Goal: Task Accomplishment & Management: Use online tool/utility

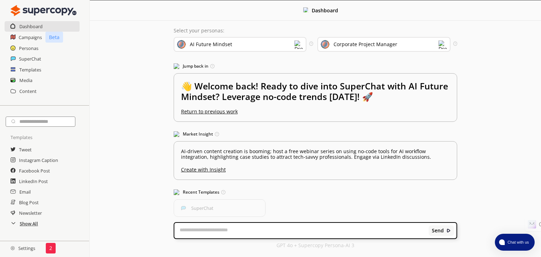
click at [31, 226] on h2 "Show All" at bounding box center [29, 223] width 18 height 11
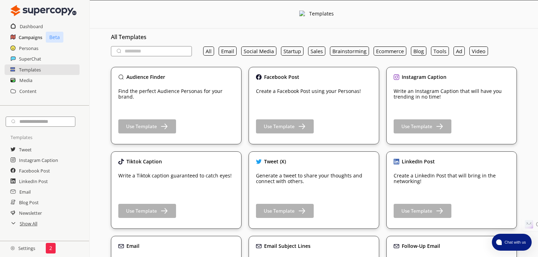
click at [27, 36] on h2 "Campaigns" at bounding box center [31, 37] width 24 height 11
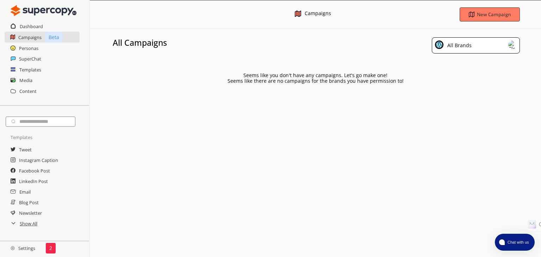
click at [503, 44] on div "All Brands" at bounding box center [476, 45] width 88 height 16
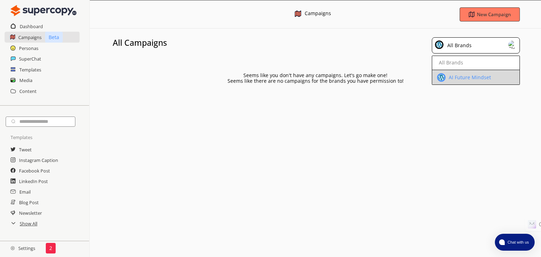
click at [473, 79] on div "AI Future Mindset" at bounding box center [469, 78] width 44 height 6
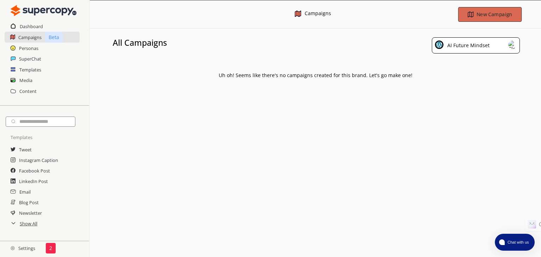
click at [487, 19] on button "New Campaign" at bounding box center [489, 14] width 63 height 15
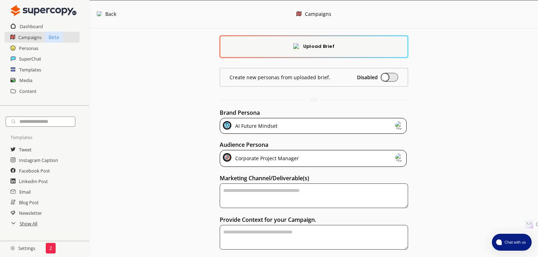
click at [324, 48] on b "Upload Brief" at bounding box center [318, 47] width 31 height 8
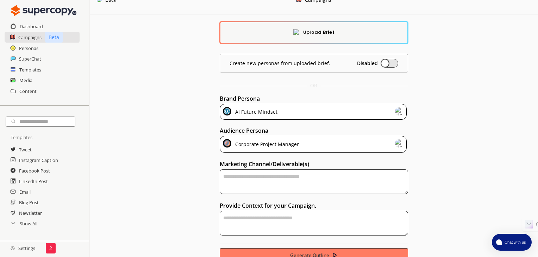
scroll to position [27, 0]
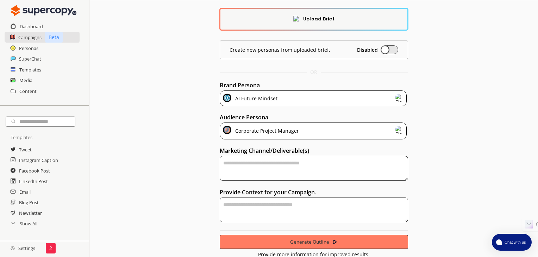
click at [276, 131] on div "Corporate Project Manager" at bounding box center [266, 131] width 66 height 11
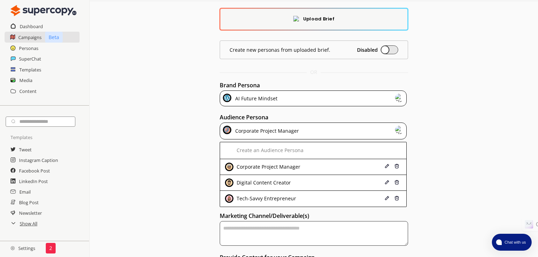
click at [263, 182] on div "Digital Content Creator" at bounding box center [263, 183] width 56 height 6
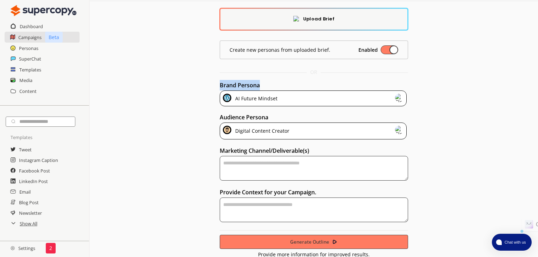
drag, startPoint x: 219, startPoint y: 84, endPoint x: 266, endPoint y: 85, distance: 46.8
click at [265, 86] on div "Upload Brief Create new personas from uploaded brief. Enabled OR Brand Persona …" at bounding box center [314, 129] width 448 height 256
copy h2 "Brand Persona"
click at [306, 23] on div "Upload Brief" at bounding box center [313, 19] width 187 height 21
click at [307, 22] on b "Upload Brief" at bounding box center [318, 19] width 31 height 8
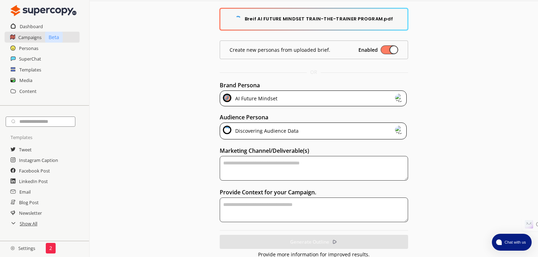
type textarea "**********"
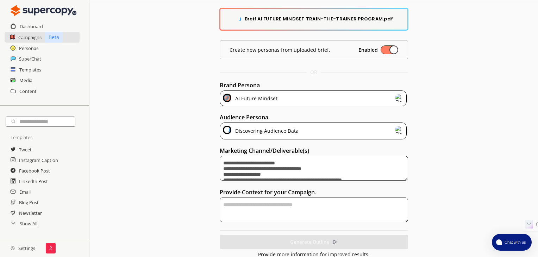
type textarea "**********"
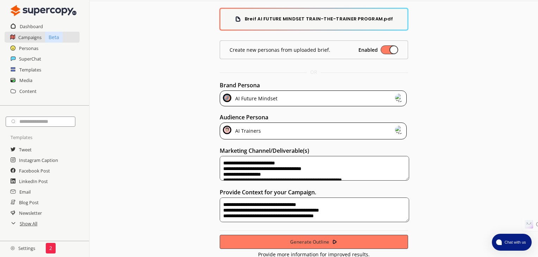
click at [246, 133] on div "AI Trainers" at bounding box center [247, 131] width 28 height 11
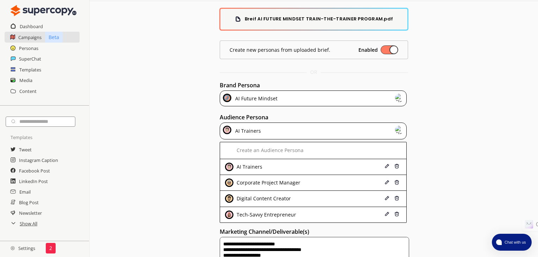
click at [246, 133] on div "AI Trainers" at bounding box center [247, 131] width 28 height 11
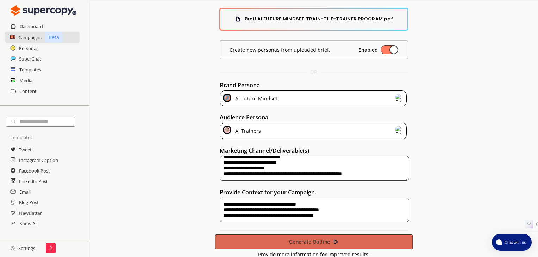
click at [317, 244] on button "Generate Outline" at bounding box center [314, 241] width 198 height 15
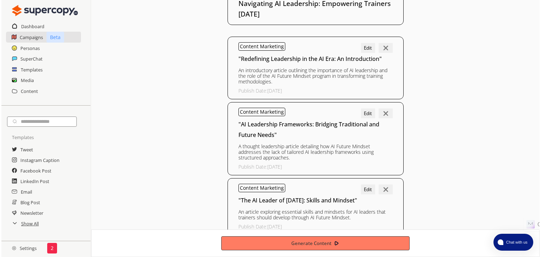
scroll to position [0, 0]
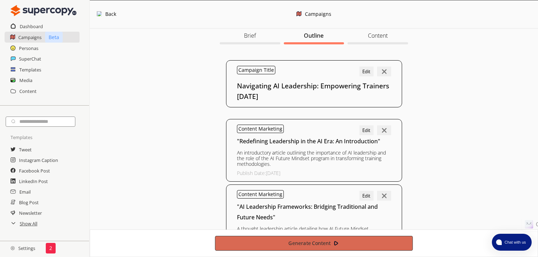
click at [297, 242] on b "Generate Content" at bounding box center [309, 243] width 42 height 7
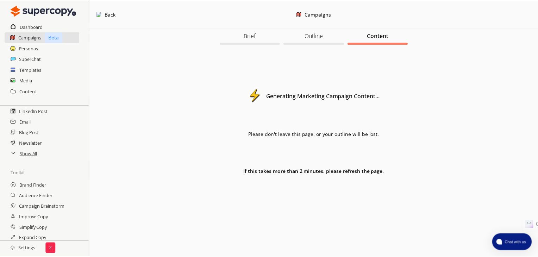
scroll to position [70, 0]
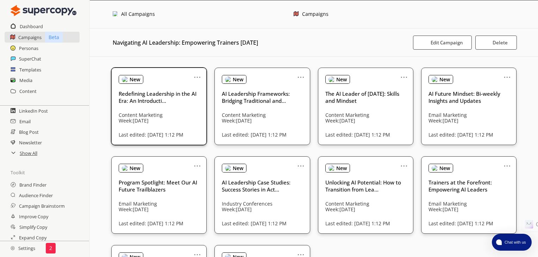
click at [128, 80] on span at bounding box center [125, 79] width 6 height 6
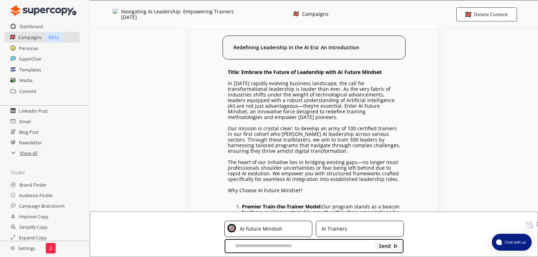
click at [117, 13] on div at bounding box center [115, 14] width 5 height 11
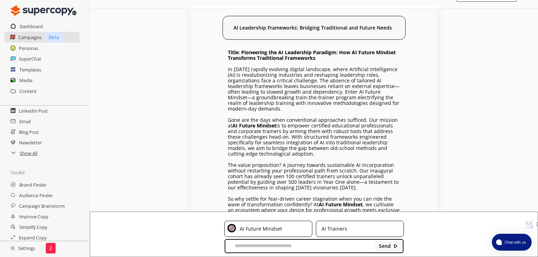
scroll to position [35, 0]
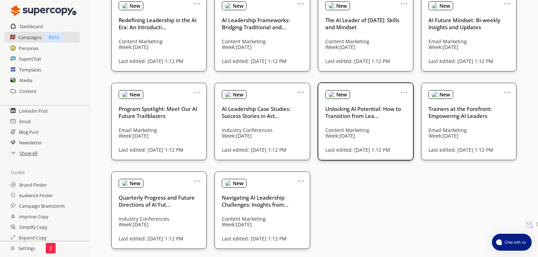
scroll to position [76, 0]
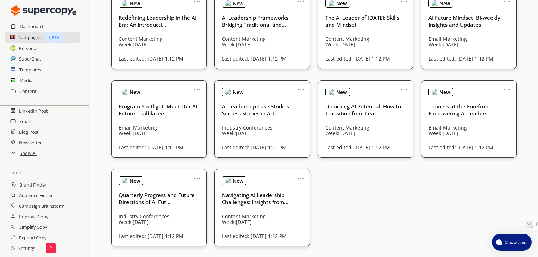
click at [18, 49] on div "Personas" at bounding box center [44, 48] width 89 height 11
click at [23, 49] on h2 "Personas" at bounding box center [29, 48] width 20 height 11
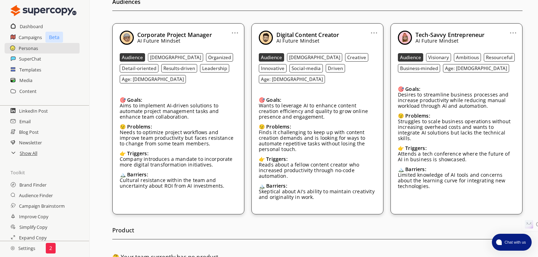
scroll to position [206, 0]
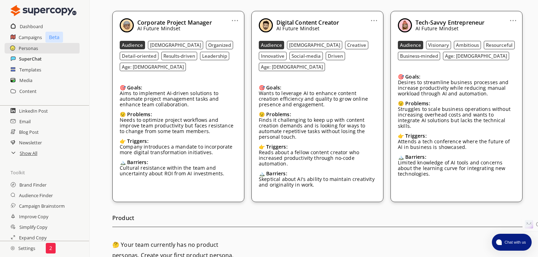
click at [32, 61] on h2 "SuperChat" at bounding box center [30, 59] width 23 height 11
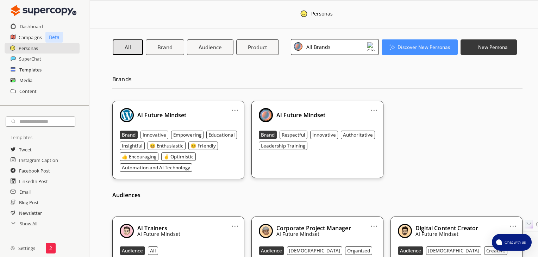
click at [25, 69] on h2 "Templates" at bounding box center [30, 69] width 22 height 11
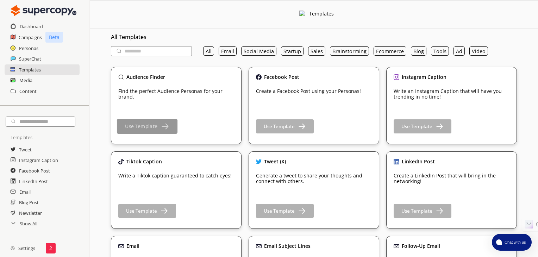
click at [165, 125] on img "button" at bounding box center [164, 126] width 9 height 9
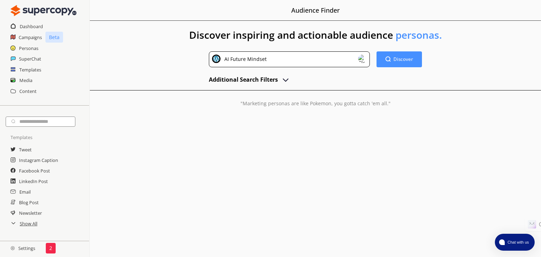
click at [283, 62] on div "AI Future Mindset" at bounding box center [289, 59] width 161 height 16
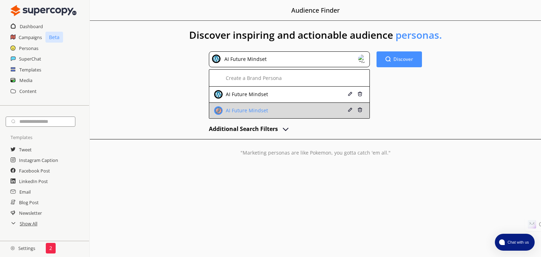
click at [246, 112] on div "AI Future Mindset" at bounding box center [246, 111] width 44 height 6
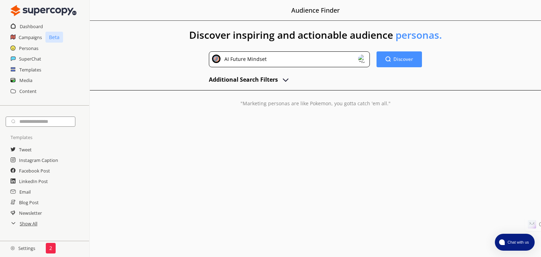
click at [246, 78] on h2 "Additional Search Filters" at bounding box center [243, 79] width 69 height 11
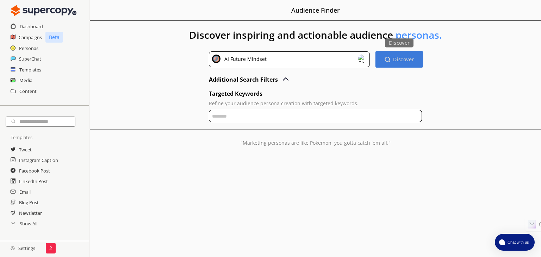
click at [390, 58] on img "button" at bounding box center [387, 59] width 6 height 6
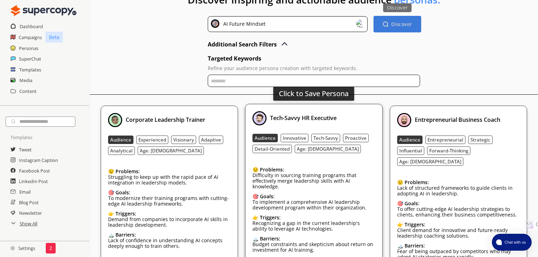
scroll to position [70, 0]
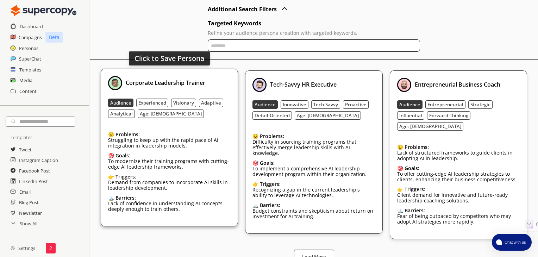
click at [148, 103] on b "Experienced" at bounding box center [152, 103] width 28 height 6
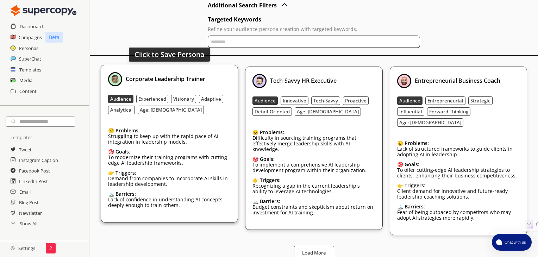
scroll to position [75, 0]
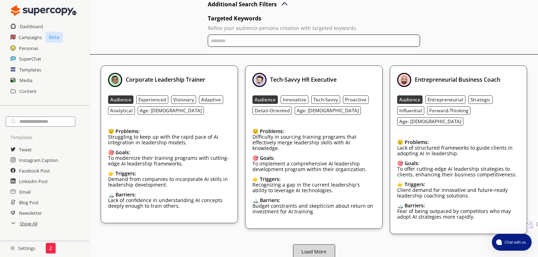
click at [319, 249] on b "Load More" at bounding box center [313, 252] width 25 height 7
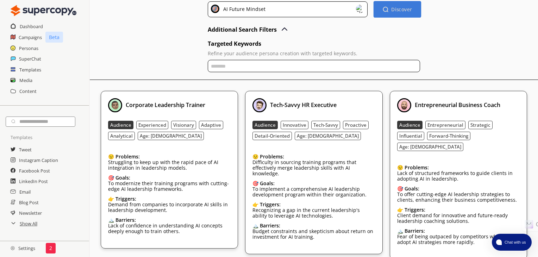
scroll to position [70, 0]
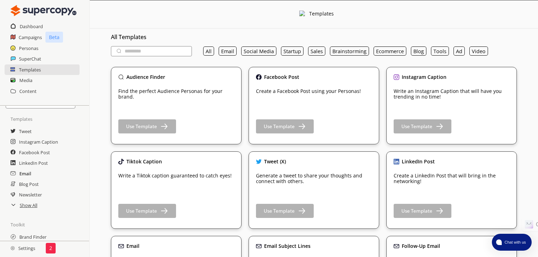
scroll to position [35, 0]
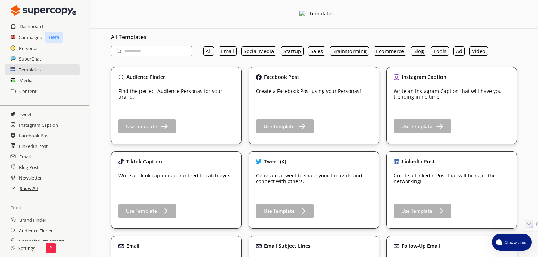
click at [26, 190] on h2 "Show All" at bounding box center [29, 188] width 18 height 11
click at [24, 192] on h2 "Show All" at bounding box center [29, 188] width 18 height 11
click at [24, 188] on h2 "Show All" at bounding box center [29, 188] width 18 height 11
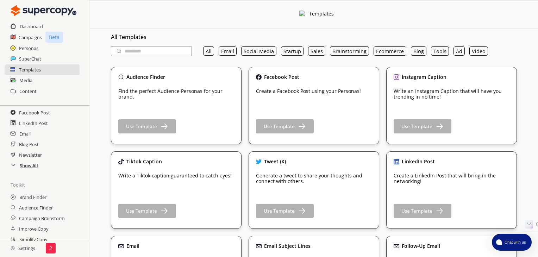
scroll to position [70, 0]
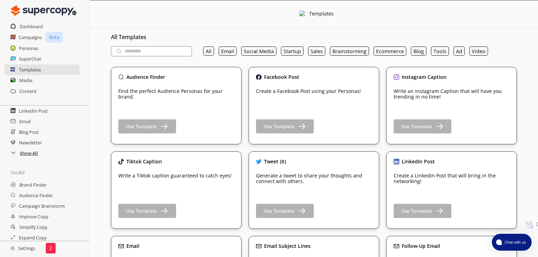
click at [21, 156] on h2 "Show All" at bounding box center [29, 153] width 18 height 11
click at [21, 155] on h2 "Show All" at bounding box center [29, 153] width 18 height 11
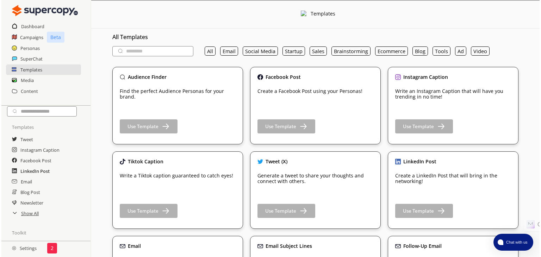
scroll to position [0, 0]
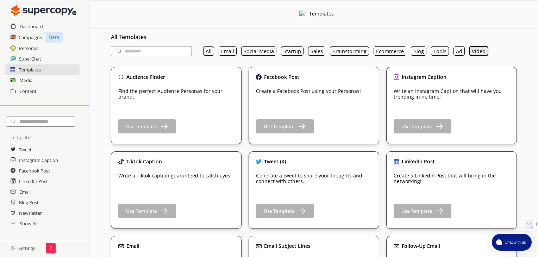
click at [478, 55] on button "Video" at bounding box center [478, 50] width 19 height 9
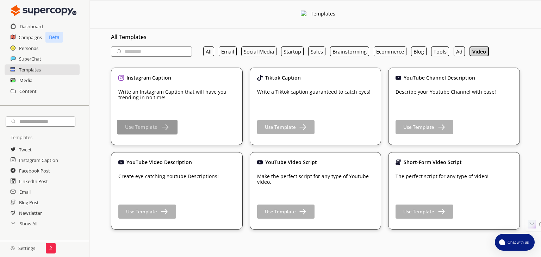
click at [149, 127] on b "Use Template" at bounding box center [141, 127] width 32 height 7
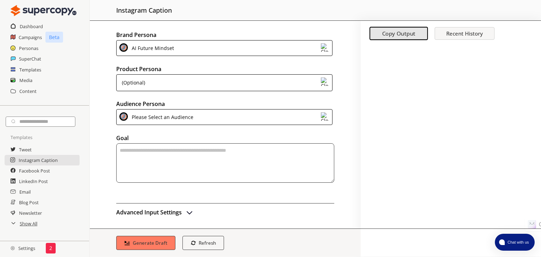
click at [172, 83] on div "(Optional)" at bounding box center [224, 82] width 216 height 17
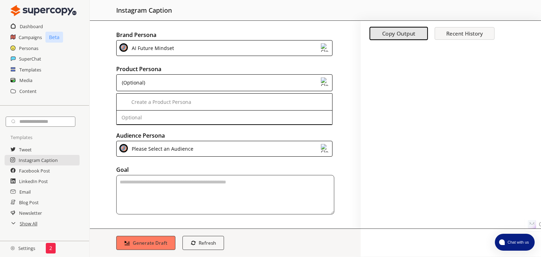
click at [172, 83] on div "(Optional)" at bounding box center [224, 82] width 216 height 17
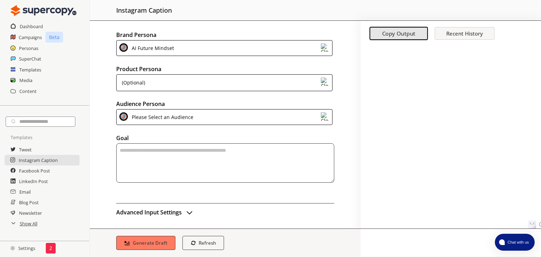
click at [145, 148] on textarea "textarea-textarea" at bounding box center [225, 162] width 218 height 39
paste textarea "**********"
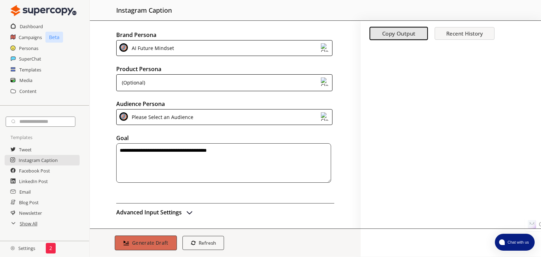
type textarea "**********"
click at [155, 244] on b "Generate Draft" at bounding box center [150, 242] width 36 height 7
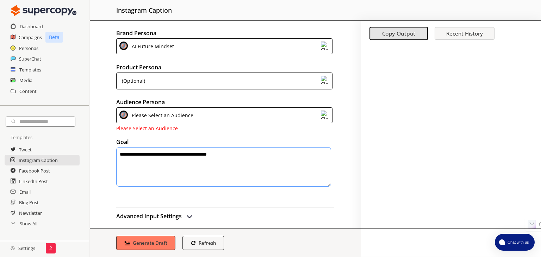
click at [156, 114] on div "Please Select an Audience" at bounding box center [161, 116] width 64 height 10
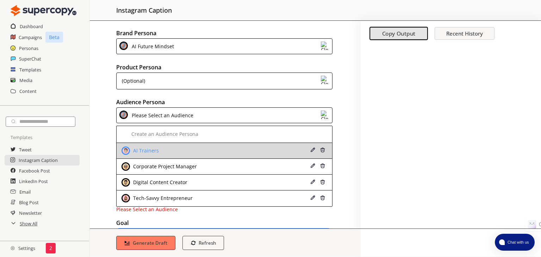
click at [154, 150] on div "AI Trainers" at bounding box center [144, 151] width 27 height 6
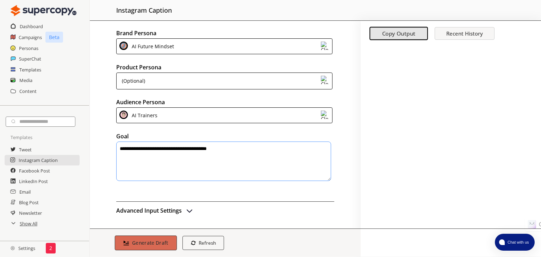
click at [130, 243] on button "Generate Draft" at bounding box center [146, 243] width 62 height 15
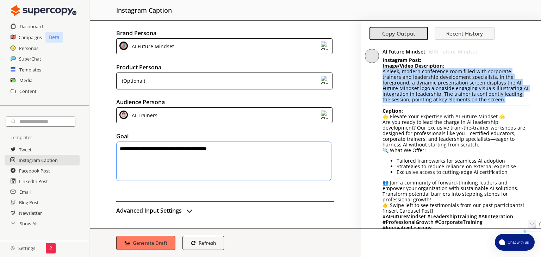
drag, startPoint x: 383, startPoint y: 73, endPoint x: 475, endPoint y: 99, distance: 95.0
click at [475, 99] on p "Instagram Post: Image/Video Description: A sleek, modern conference room filled…" at bounding box center [456, 79] width 148 height 45
copy p "A sleek, modern conference room filled with corporate trainers and leadership d…"
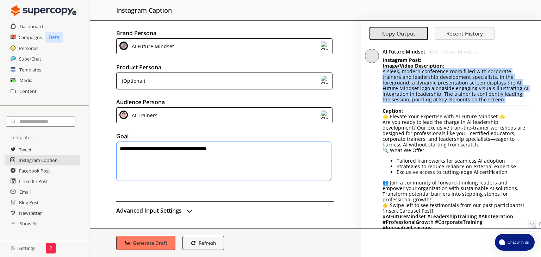
drag, startPoint x: 402, startPoint y: 84, endPoint x: 452, endPoint y: 94, distance: 50.8
click at [452, 94] on p "Instagram Post: Image/Video Description: A sleek, modern conference room filled…" at bounding box center [456, 79] width 148 height 45
click at [492, 103] on div "Instagram Post: Image/Video Description: A sleek, modern conference room filled…" at bounding box center [456, 166] width 148 height 218
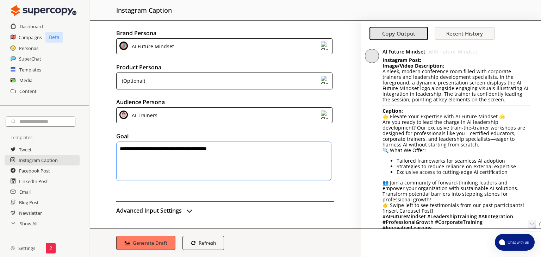
drag, startPoint x: 491, startPoint y: 103, endPoint x: 461, endPoint y: 90, distance: 33.0
click at [465, 92] on div "Instagram Post: Image/Video Description: A sleek, modern conference room filled…" at bounding box center [456, 166] width 148 height 218
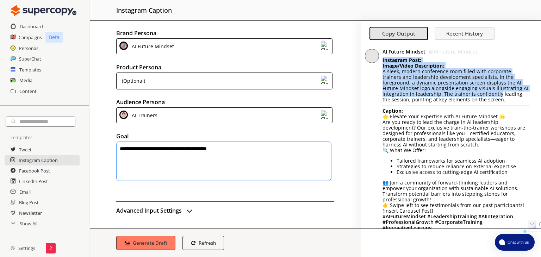
click at [472, 98] on p "Instagram Post: Image/Video Description: A sleek, modern conference room filled…" at bounding box center [456, 79] width 148 height 45
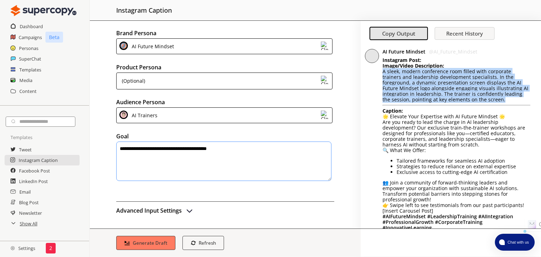
drag, startPoint x: 475, startPoint y: 101, endPoint x: 378, endPoint y: 75, distance: 99.7
click at [379, 72] on div "AI Future Mindset @ AI_Future_Mindset Instagram Post: Image/Video Description: …" at bounding box center [451, 169] width 180 height 248
copy p "A sleek, modern conference room filled with corporate trainers and leadership d…"
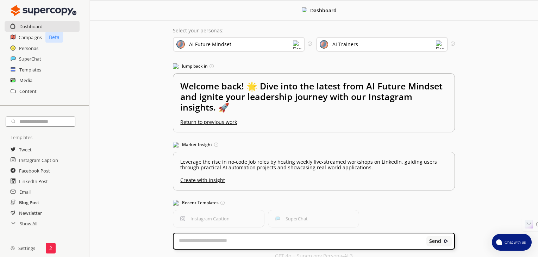
click at [25, 203] on h2 "Blog Post" at bounding box center [29, 202] width 20 height 11
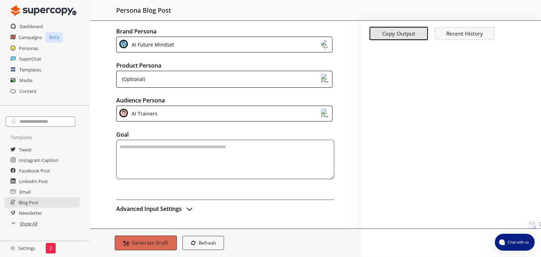
click at [127, 245] on img "submit" at bounding box center [126, 243] width 6 height 6
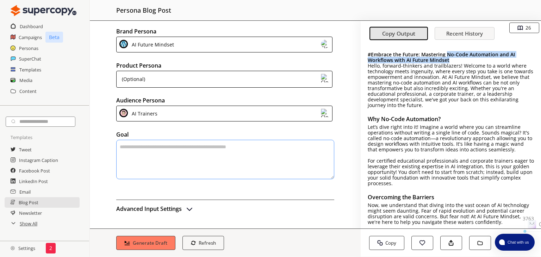
drag, startPoint x: 447, startPoint y: 56, endPoint x: 451, endPoint y: 60, distance: 6.0
copy b "No-Code Automation and AI Workflows with AI Future Mindset"
